Goal: Information Seeking & Learning: Learn about a topic

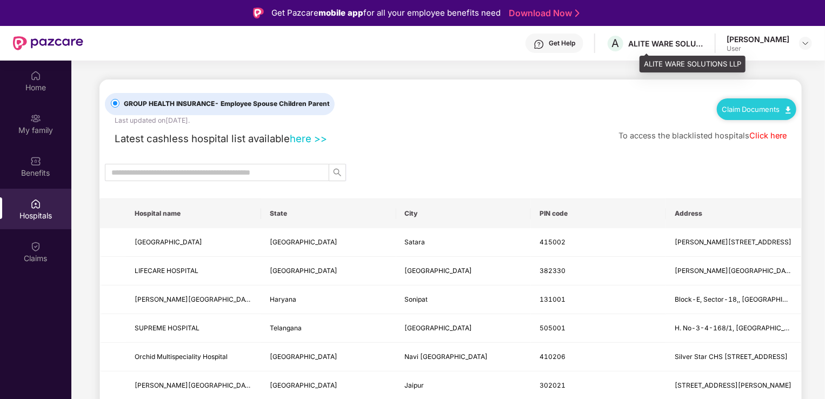
click at [694, 43] on div "ALITE WARE SOLUTIONS LLP" at bounding box center [666, 43] width 76 height 10
click at [564, 44] on div "Get Help" at bounding box center [555, 43] width 58 height 19
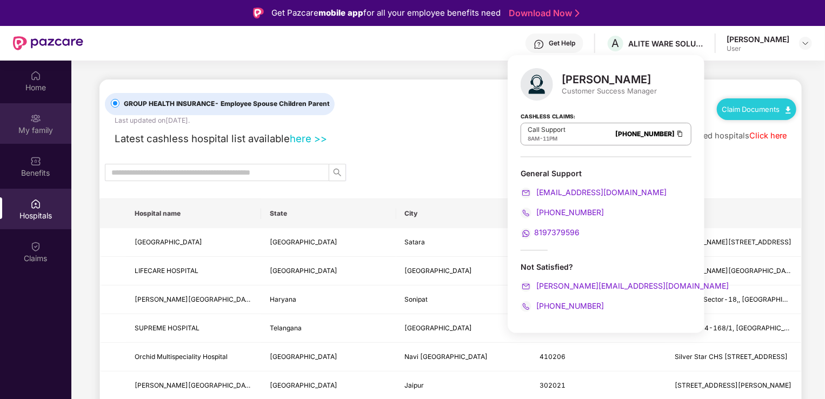
click at [29, 119] on div "My family" at bounding box center [35, 123] width 71 height 41
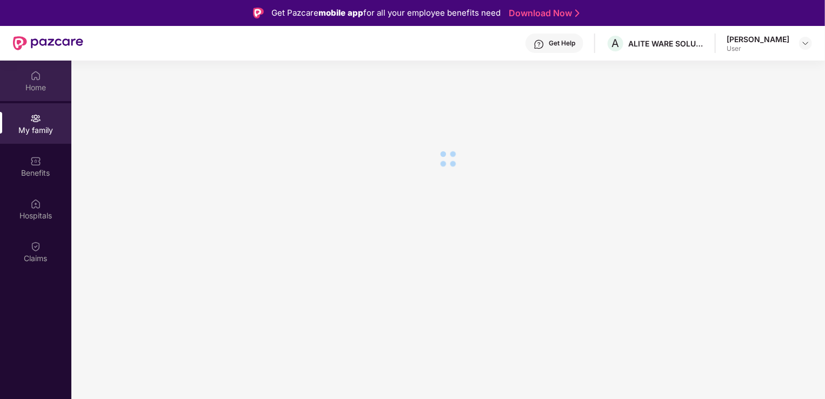
click at [31, 88] on div "Home" at bounding box center [35, 87] width 71 height 11
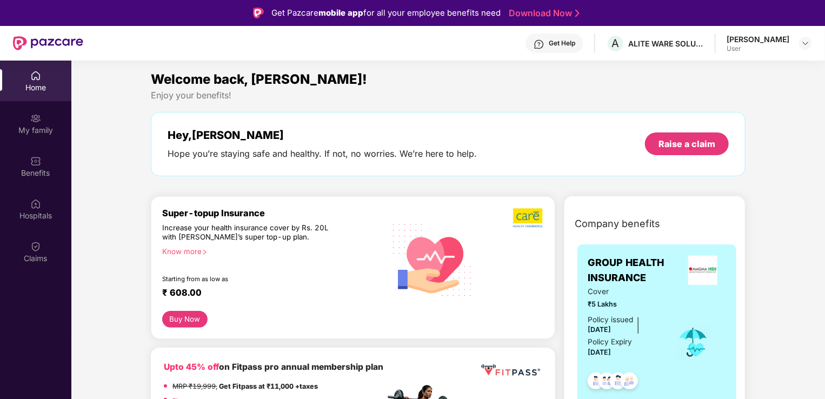
click at [31, 88] on div "Home" at bounding box center [35, 87] width 71 height 11
click at [38, 87] on div "Home" at bounding box center [35, 87] width 71 height 11
click at [30, 140] on div "My family" at bounding box center [35, 123] width 71 height 41
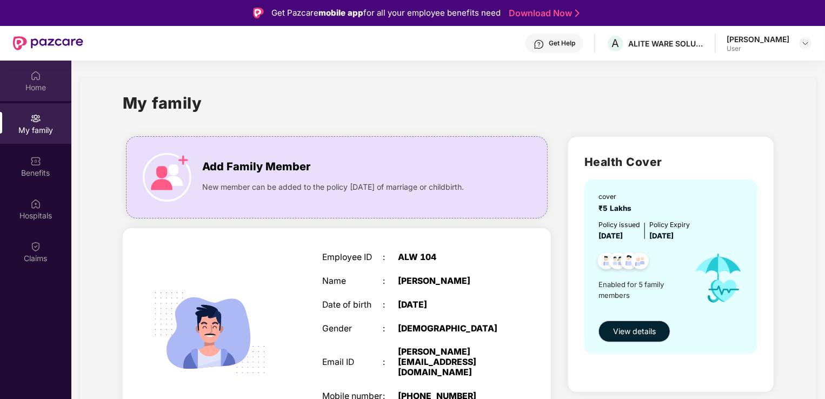
click at [36, 80] on img at bounding box center [35, 75] width 11 height 11
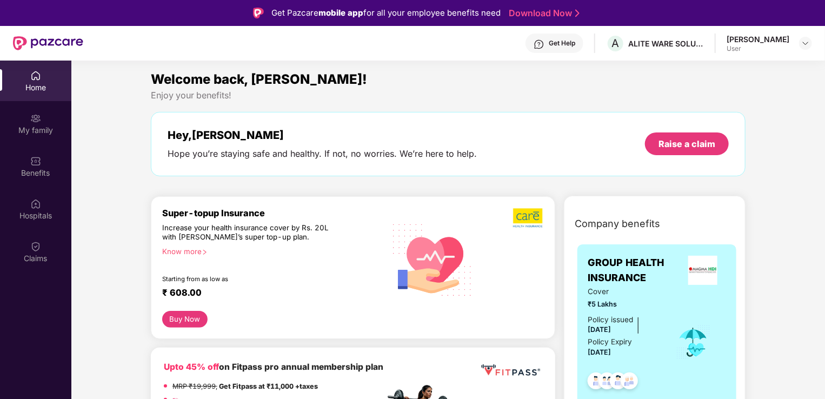
click at [493, 136] on div "Hey, [PERSON_NAME] Hope you’re staying safe and healthy. If not, no worries. We…" at bounding box center [448, 144] width 561 height 31
click at [657, 143] on div "Raise a claim" at bounding box center [687, 143] width 84 height 23
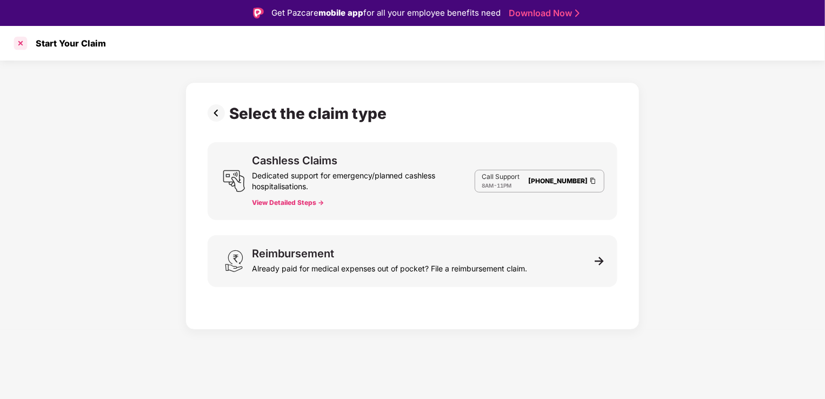
click at [20, 44] on div at bounding box center [20, 43] width 17 height 17
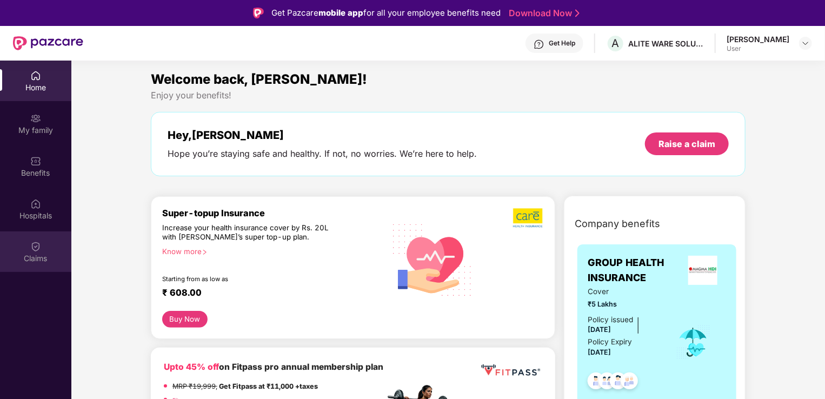
click at [37, 249] on img at bounding box center [35, 246] width 11 height 11
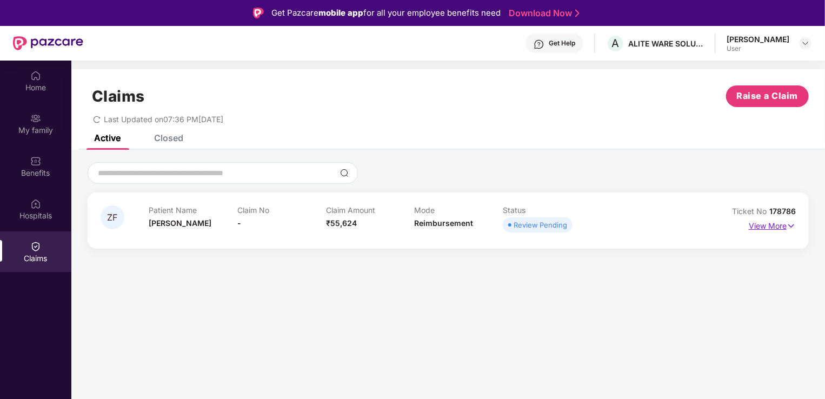
click at [770, 224] on p "View More" at bounding box center [772, 224] width 47 height 15
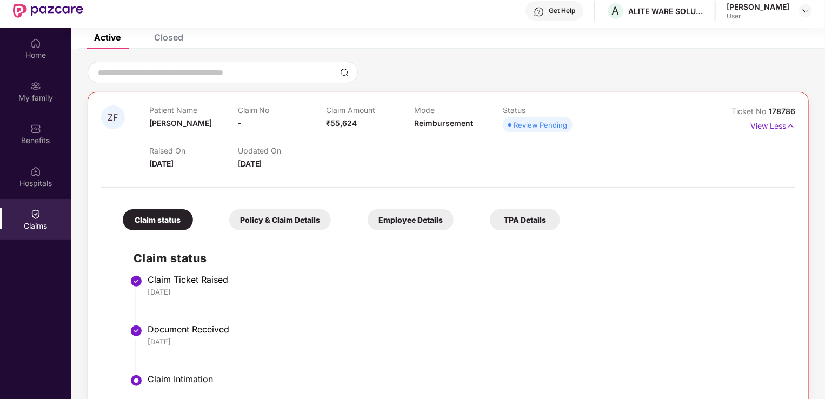
scroll to position [61, 0]
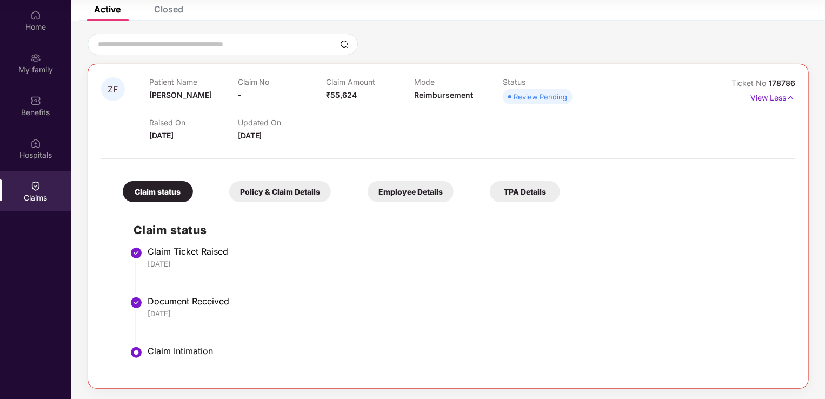
click at [293, 198] on div "Policy & Claim Details" at bounding box center [280, 191] width 102 height 21
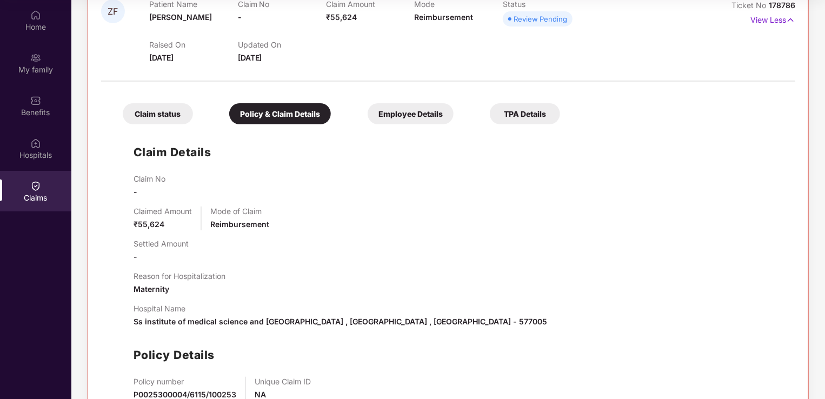
scroll to position [143, 0]
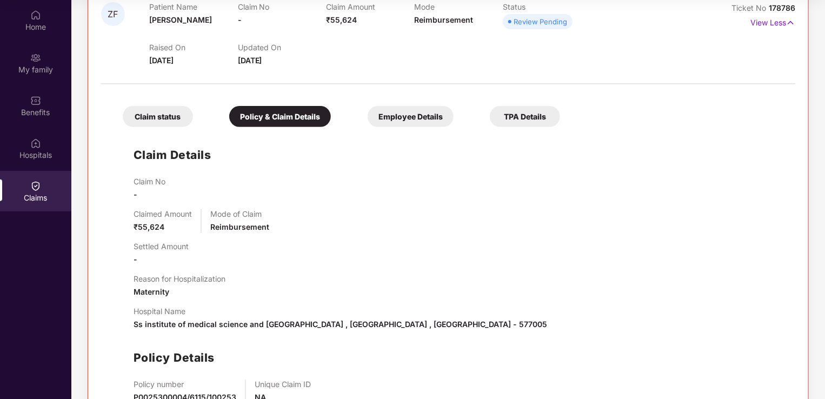
click at [428, 128] on div "Claim status Policy & Claim Details Employee Details TPA Details Claim Details …" at bounding box center [448, 267] width 694 height 355
click at [422, 124] on div "Employee Details" at bounding box center [411, 116] width 86 height 21
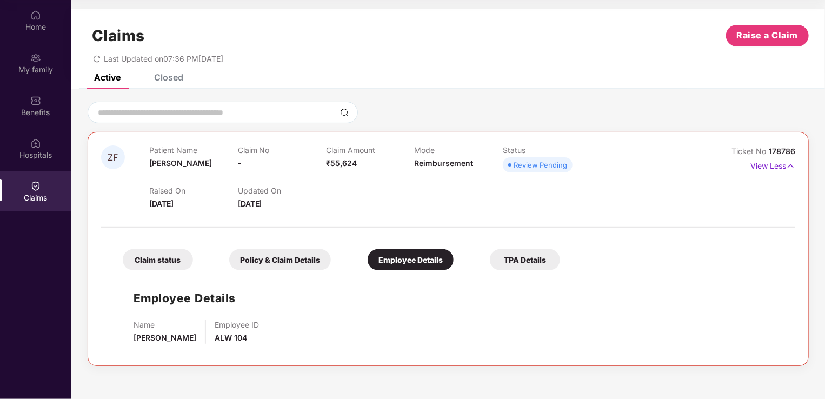
scroll to position [0, 0]
click at [534, 258] on div "TPA Details" at bounding box center [525, 259] width 70 height 21
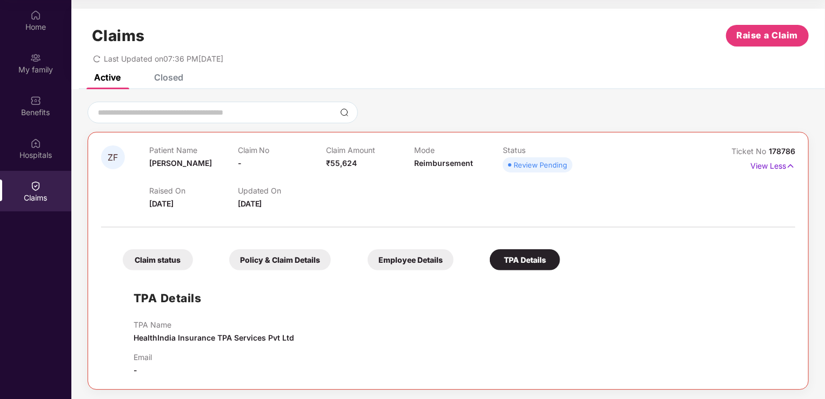
click at [167, 74] on div "Closed" at bounding box center [168, 77] width 29 height 11
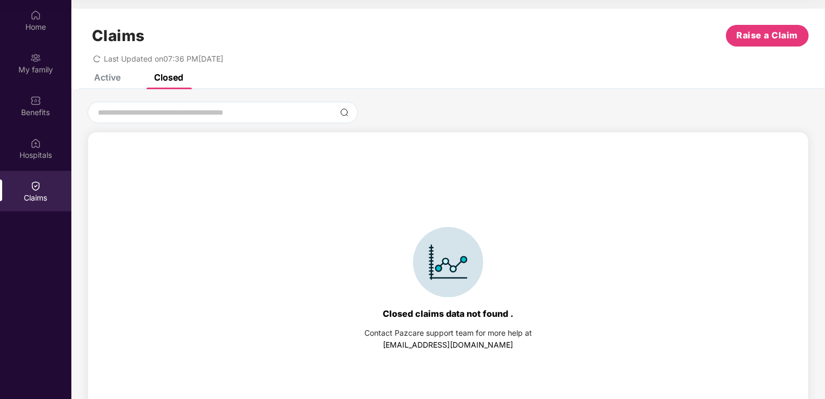
click at [108, 77] on div "Active" at bounding box center [107, 77] width 26 height 11
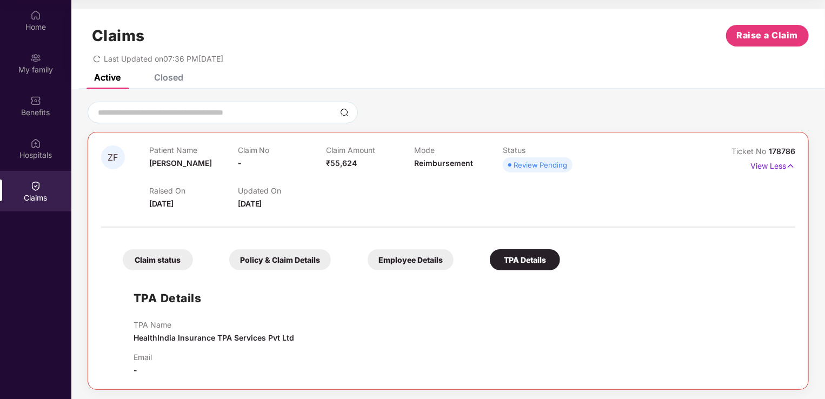
click at [92, 58] on div "Last Updated on 07:36 PM[DATE]" at bounding box center [448, 55] width 721 height 17
click at [95, 58] on icon "redo" at bounding box center [97, 59] width 8 height 8
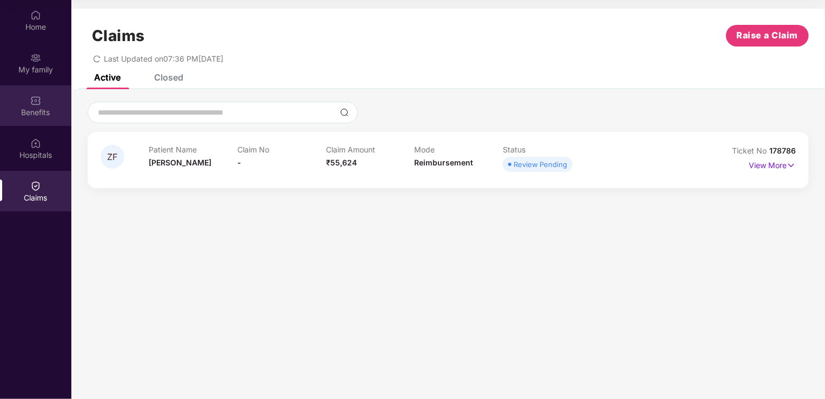
click at [35, 117] on div "Benefits" at bounding box center [35, 112] width 71 height 11
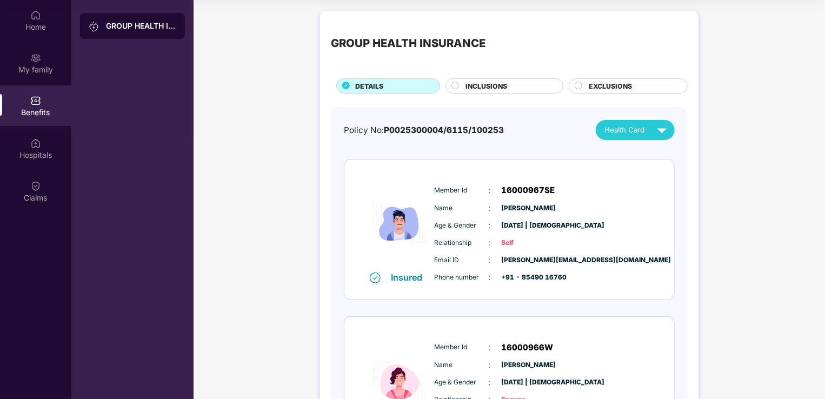
click at [586, 84] on div "EXCLUSIONS" at bounding box center [632, 87] width 98 height 12
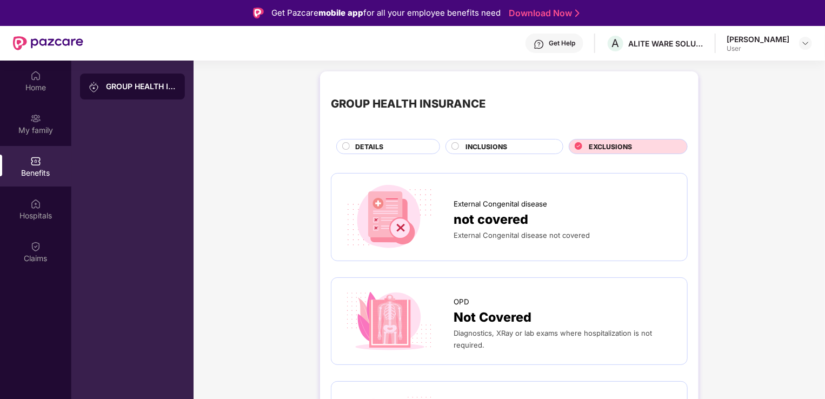
click at [449, 132] on div "GROUP HEALTH INSURANCE DETAILS INCLUSIONS EXCLUSIONS" at bounding box center [509, 118] width 357 height 72
click at [456, 142] on icon at bounding box center [455, 146] width 8 height 8
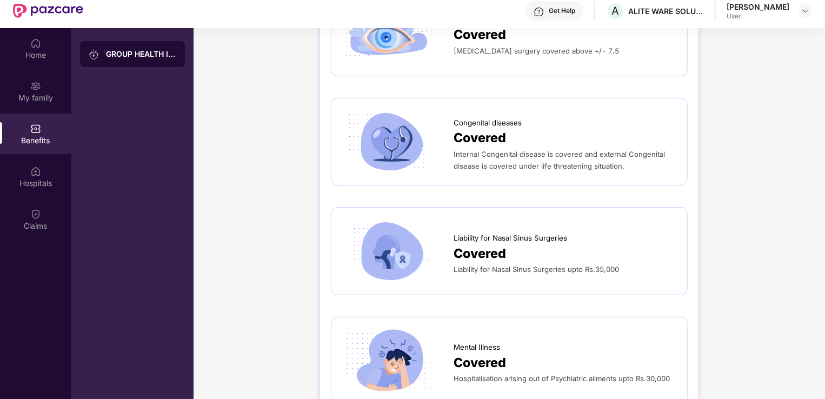
scroll to position [61, 0]
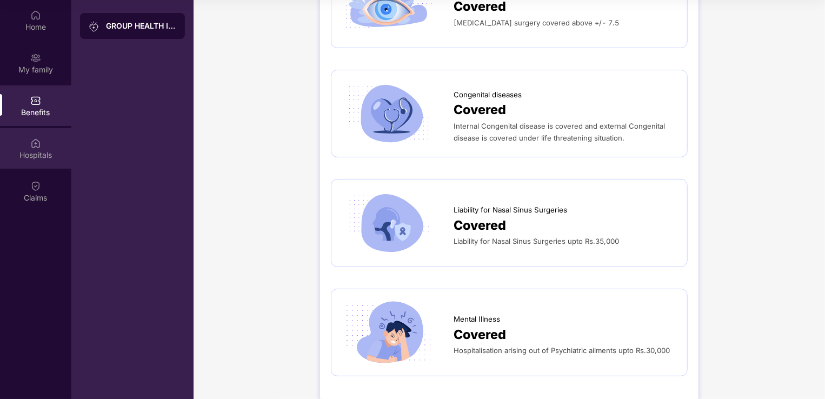
click at [32, 143] on img at bounding box center [35, 143] width 11 height 11
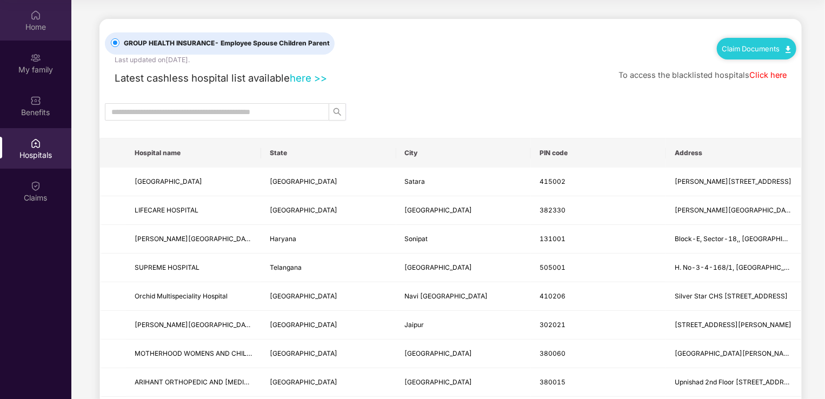
click at [28, 36] on div "Home" at bounding box center [35, 20] width 71 height 41
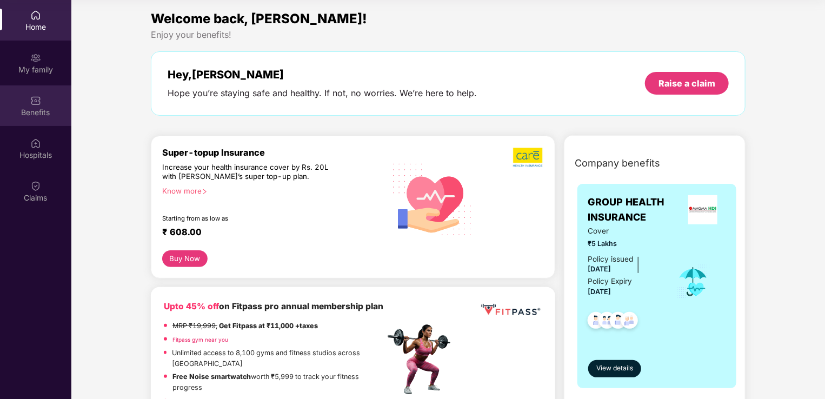
click at [17, 88] on div "Benefits" at bounding box center [35, 105] width 71 height 41
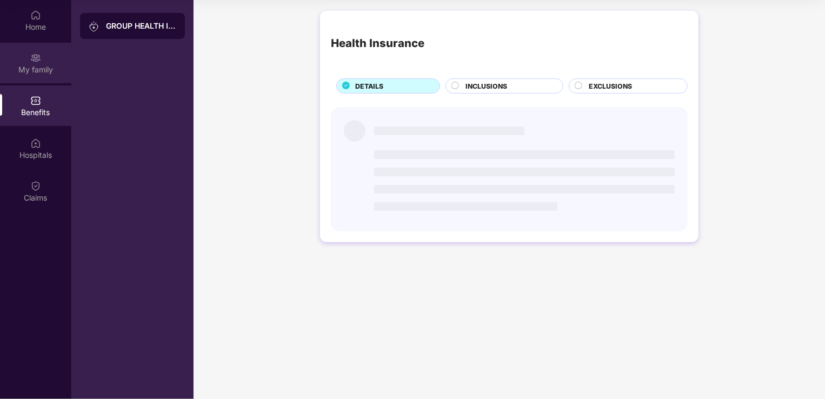
click at [34, 72] on div "My family" at bounding box center [35, 69] width 71 height 11
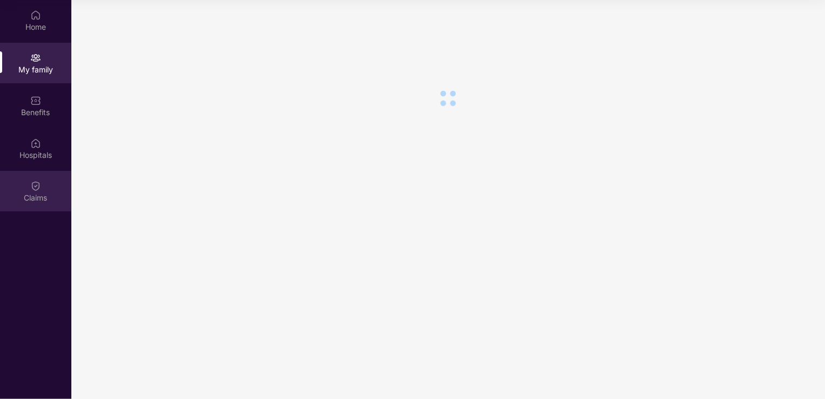
click at [37, 196] on div "Claims" at bounding box center [35, 197] width 71 height 11
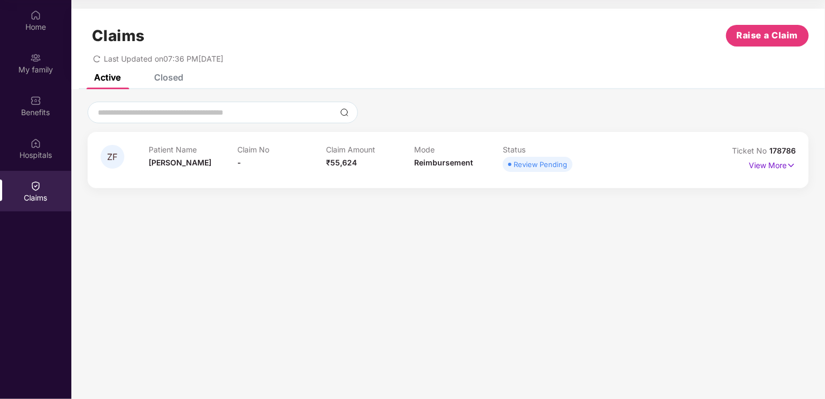
click at [160, 75] on div "Closed" at bounding box center [168, 77] width 29 height 11
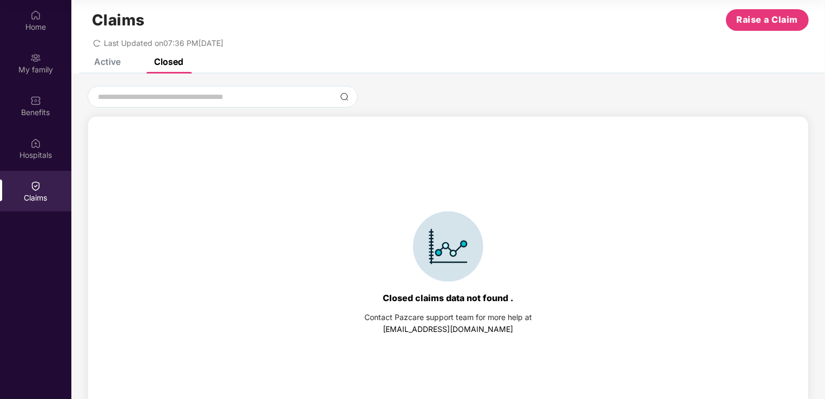
scroll to position [24, 0]
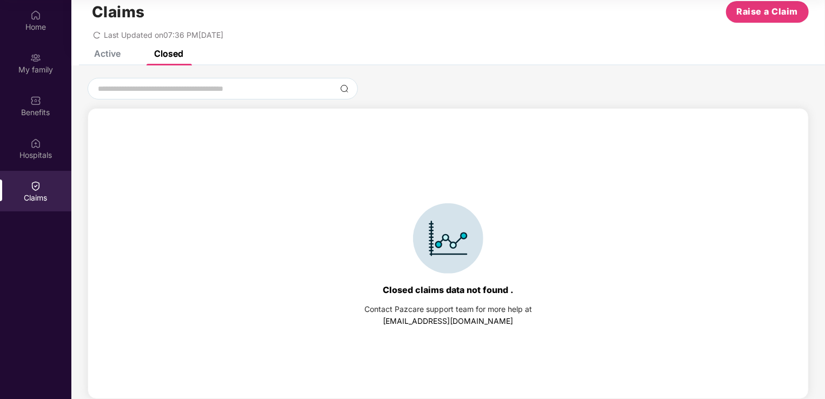
click at [108, 55] on div "Active" at bounding box center [107, 53] width 26 height 11
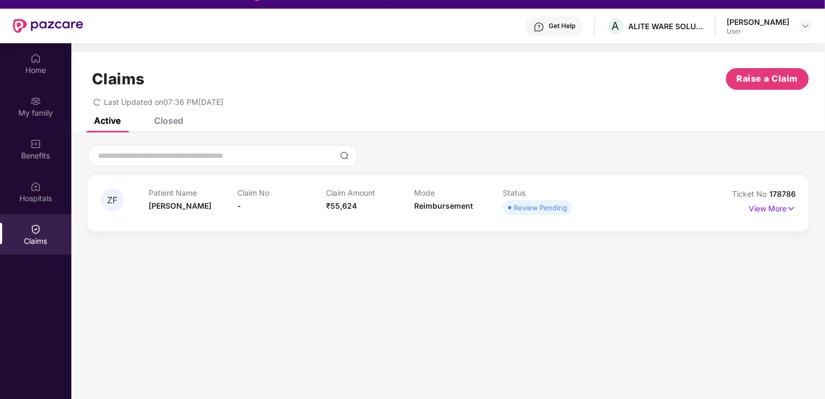
scroll to position [0, 0]
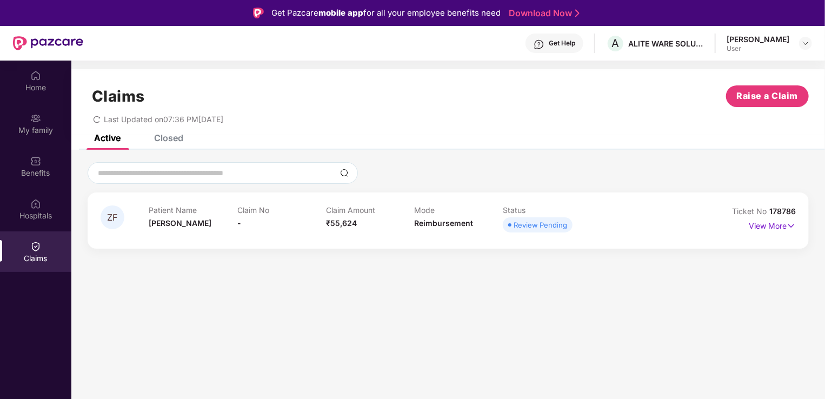
click at [823, 37] on header "Get Help A ALITE WARE SOLUTIONS LLP [PERSON_NAME] User" at bounding box center [412, 43] width 825 height 35
click at [798, 44] on div "[PERSON_NAME] User" at bounding box center [769, 43] width 85 height 19
click at [809, 54] on div "Get Help A ALITE WARE SOLUTIONS LLP [PERSON_NAME] User" at bounding box center [447, 43] width 729 height 35
click at [807, 48] on div at bounding box center [805, 43] width 13 height 13
click at [725, 101] on div "[PERSON_NAME]" at bounding box center [746, 99] width 63 height 10
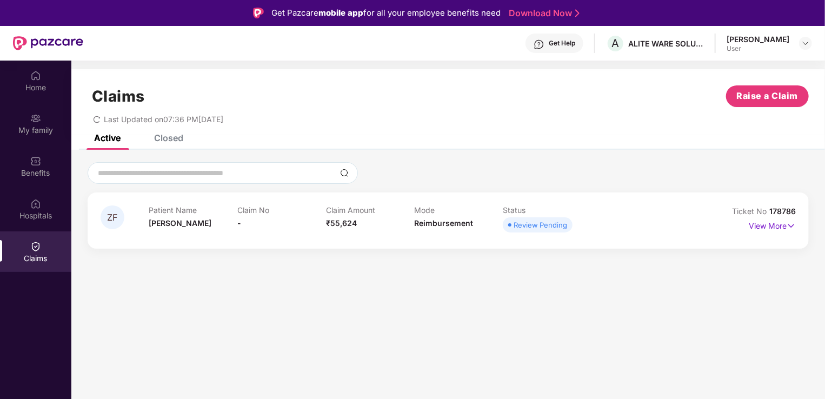
click at [805, 55] on div "Get Help A ALITE WARE SOLUTIONS LLP [PERSON_NAME] User" at bounding box center [447, 43] width 729 height 35
click at [805, 49] on div at bounding box center [805, 43] width 13 height 13
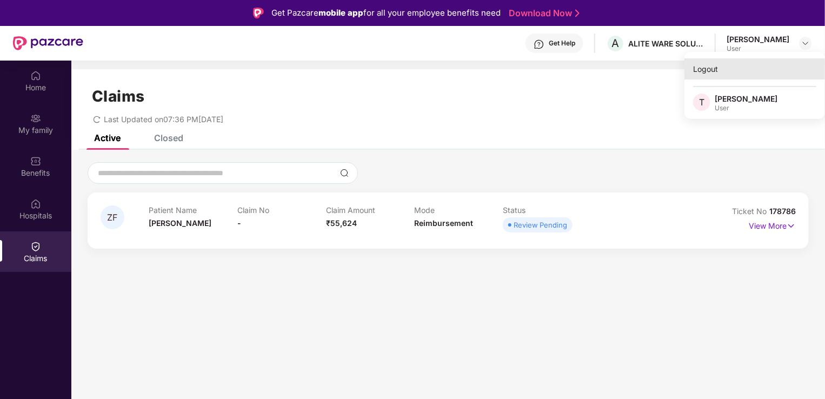
click at [710, 71] on div "Logout" at bounding box center [755, 68] width 141 height 21
